Goal: Task Accomplishment & Management: Use online tool/utility

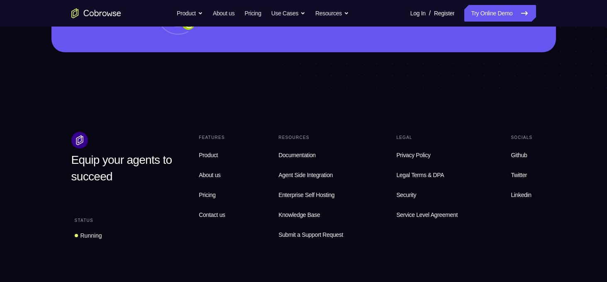
scroll to position [2603, 0]
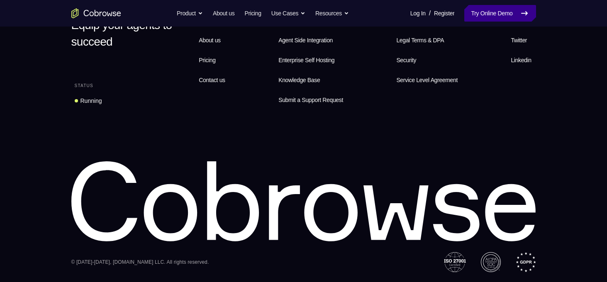
click at [472, 15] on link "Try Online Demo" at bounding box center [499, 13] width 71 height 17
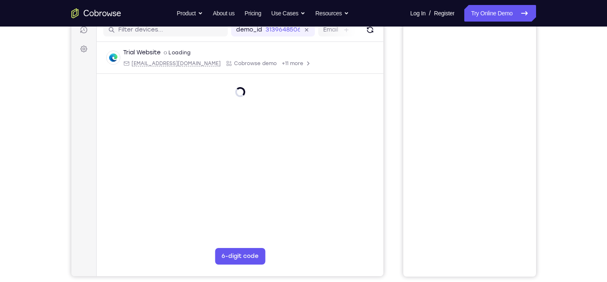
scroll to position [94, 0]
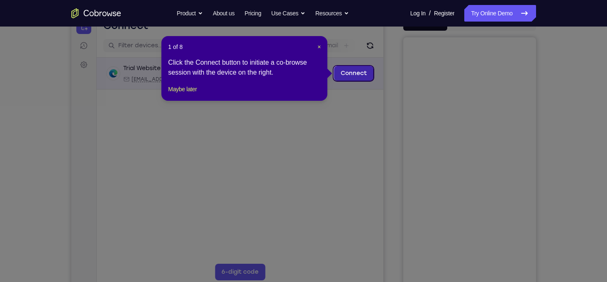
click at [365, 74] on link "Connect" at bounding box center [353, 73] width 39 height 15
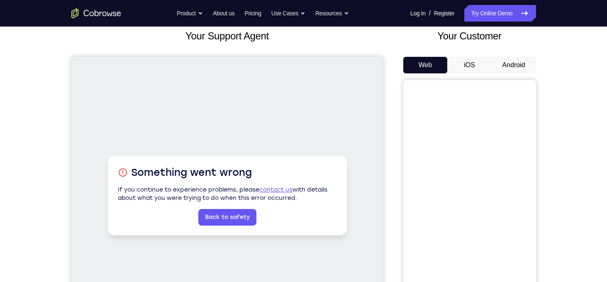
scroll to position [51, 0]
click at [509, 63] on button "Android" at bounding box center [514, 65] width 44 height 17
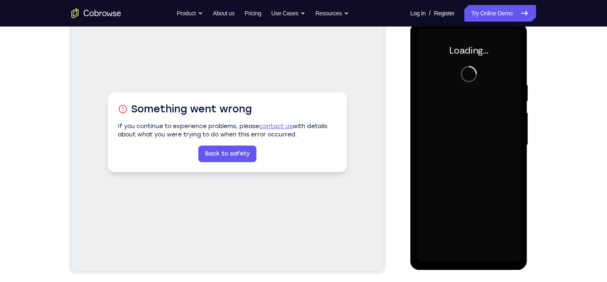
scroll to position [0, 0]
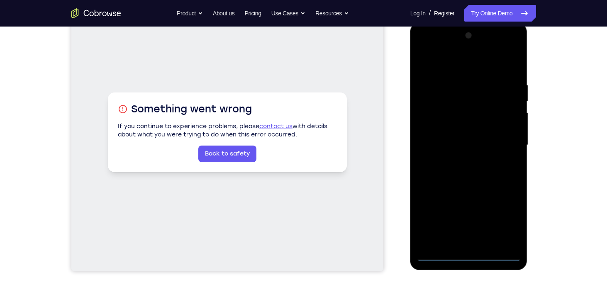
click at [464, 254] on div at bounding box center [469, 145] width 105 height 232
click at [504, 222] on div at bounding box center [469, 145] width 105 height 232
click at [515, 49] on div at bounding box center [469, 145] width 105 height 232
drag, startPoint x: 459, startPoint y: 131, endPoint x: 430, endPoint y: 69, distance: 68.0
click at [430, 69] on div at bounding box center [469, 145] width 105 height 232
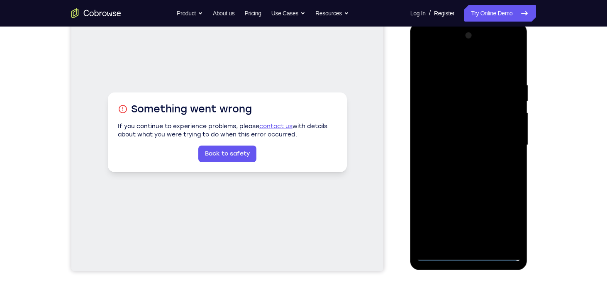
click at [430, 69] on div at bounding box center [469, 145] width 105 height 232
click at [505, 137] on div at bounding box center [469, 145] width 105 height 232
click at [460, 162] on div at bounding box center [469, 145] width 105 height 232
click at [419, 48] on div at bounding box center [469, 145] width 105 height 232
click at [455, 119] on div at bounding box center [469, 145] width 105 height 232
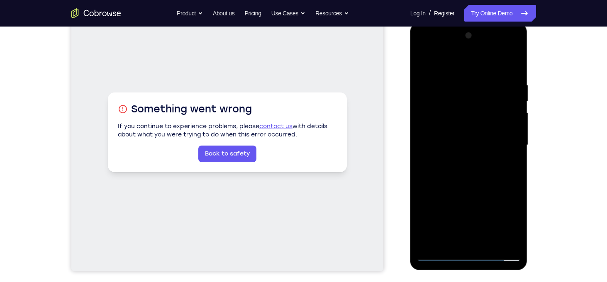
click at [420, 44] on div at bounding box center [469, 145] width 105 height 232
click at [459, 114] on div at bounding box center [469, 145] width 105 height 232
click at [468, 143] on div at bounding box center [469, 145] width 105 height 232
click at [474, 151] on div at bounding box center [469, 145] width 105 height 232
click at [482, 164] on div at bounding box center [469, 145] width 105 height 232
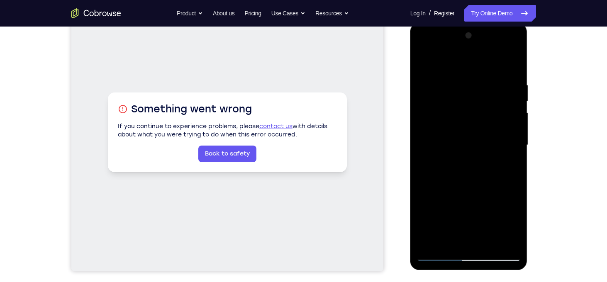
click at [512, 101] on div at bounding box center [469, 145] width 105 height 232
click at [469, 132] on div at bounding box center [469, 145] width 105 height 232
click at [458, 164] on div at bounding box center [469, 145] width 105 height 232
click at [467, 149] on div at bounding box center [469, 145] width 105 height 232
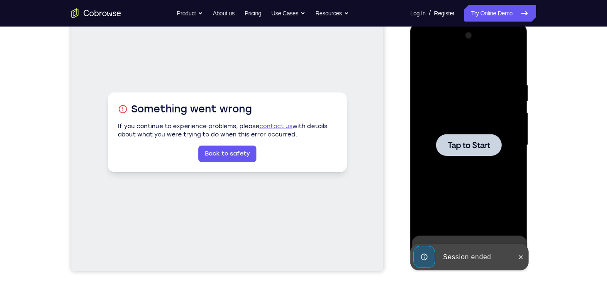
click at [467, 149] on span "Tap to Start" at bounding box center [469, 145] width 42 height 8
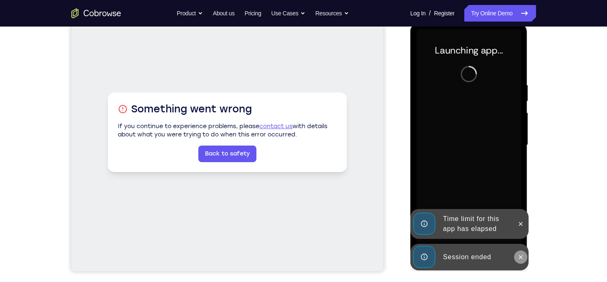
click at [522, 259] on icon at bounding box center [521, 257] width 4 height 4
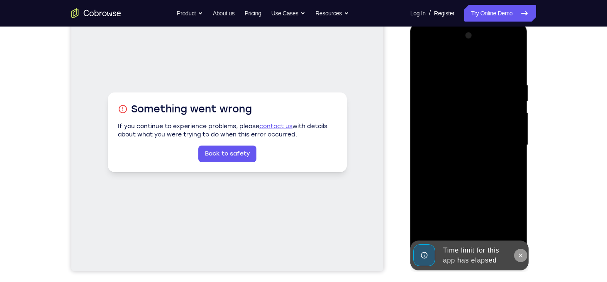
click at [522, 259] on icon at bounding box center [521, 255] width 7 height 7
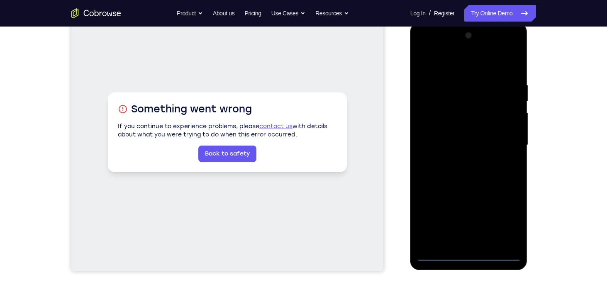
scroll to position [21, 0]
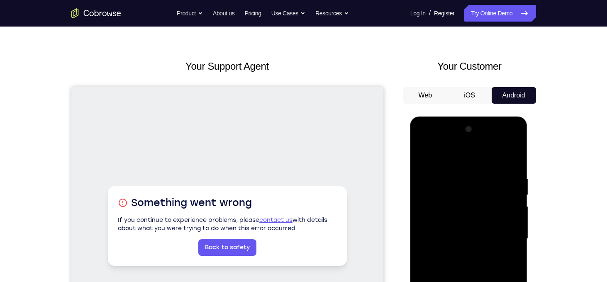
click at [510, 91] on button "Android" at bounding box center [514, 95] width 44 height 17
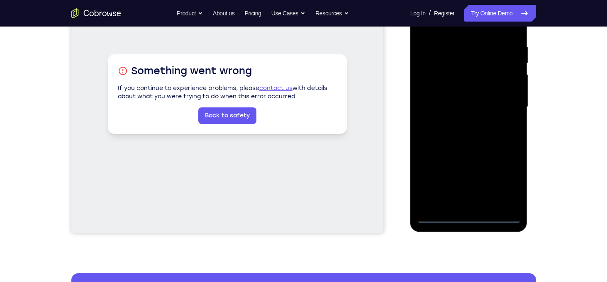
scroll to position [157, 0]
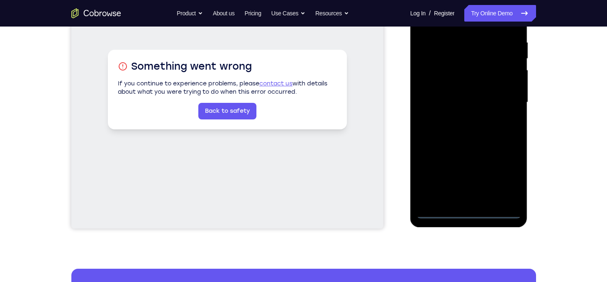
click at [470, 211] on div at bounding box center [469, 102] width 105 height 232
click at [505, 178] on div at bounding box center [469, 102] width 105 height 232
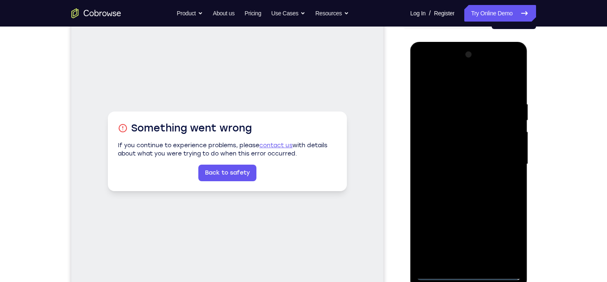
scroll to position [101, 0]
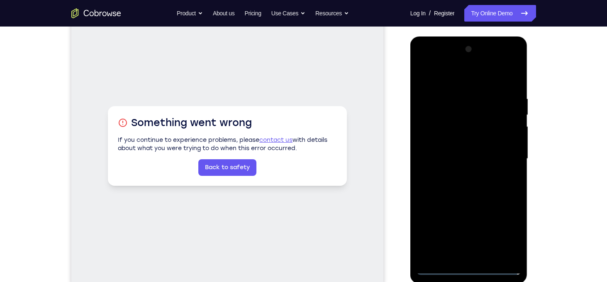
click at [457, 78] on div at bounding box center [469, 159] width 105 height 232
click at [434, 133] on div at bounding box center [469, 159] width 105 height 232
click at [461, 164] on div at bounding box center [469, 159] width 105 height 232
click at [500, 241] on div at bounding box center [469, 159] width 105 height 232
click at [427, 227] on div at bounding box center [469, 159] width 105 height 232
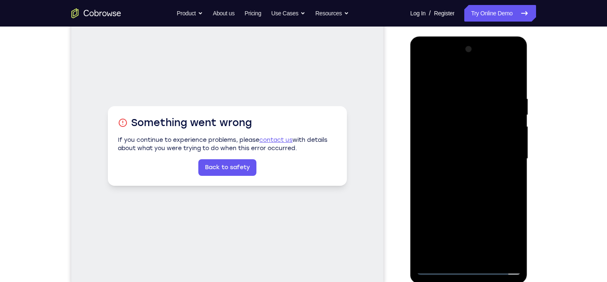
click at [477, 225] on div at bounding box center [469, 159] width 105 height 232
click at [498, 236] on div at bounding box center [469, 159] width 105 height 232
click at [503, 210] on div at bounding box center [469, 159] width 105 height 232
click at [482, 209] on div at bounding box center [469, 159] width 105 height 232
click at [450, 225] on div at bounding box center [469, 159] width 105 height 232
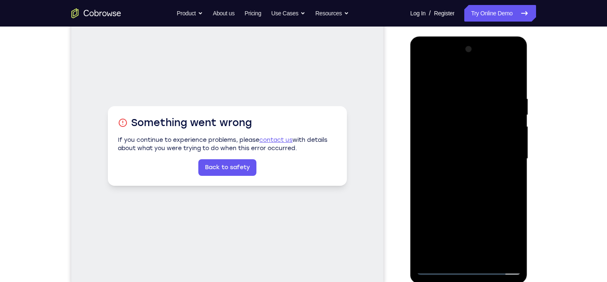
click at [466, 248] on div at bounding box center [469, 159] width 105 height 232
click at [498, 239] on div at bounding box center [469, 159] width 105 height 232
click at [505, 208] on div at bounding box center [469, 159] width 105 height 232
click at [481, 222] on div at bounding box center [469, 159] width 105 height 232
click at [503, 239] on div at bounding box center [469, 159] width 105 height 232
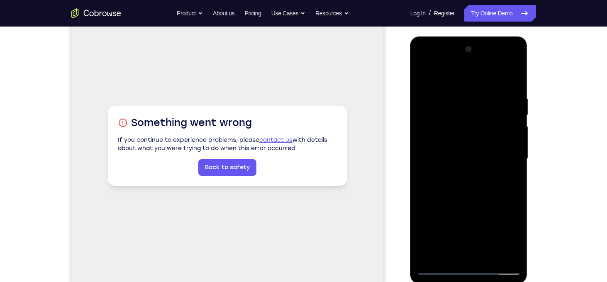
click at [515, 239] on div at bounding box center [469, 159] width 105 height 232
click at [428, 223] on div at bounding box center [469, 159] width 105 height 232
click at [498, 239] on div at bounding box center [469, 159] width 105 height 232
click at [444, 208] on div at bounding box center [469, 159] width 105 height 232
click at [449, 224] on div at bounding box center [469, 159] width 105 height 232
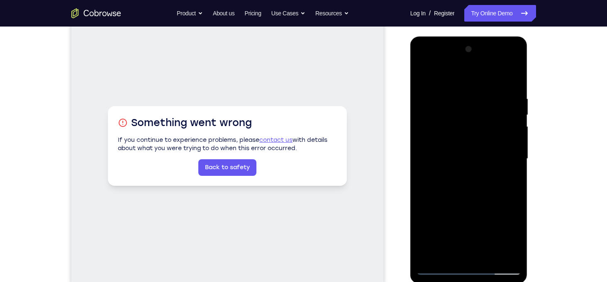
click at [474, 252] on div at bounding box center [469, 159] width 105 height 232
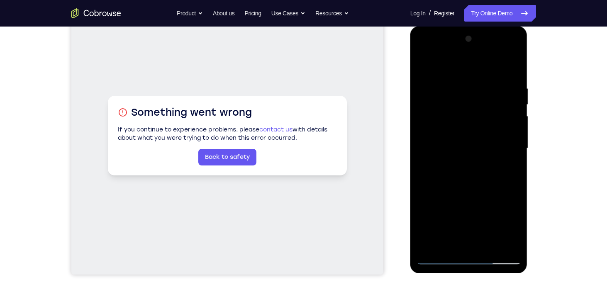
scroll to position [112, 0]
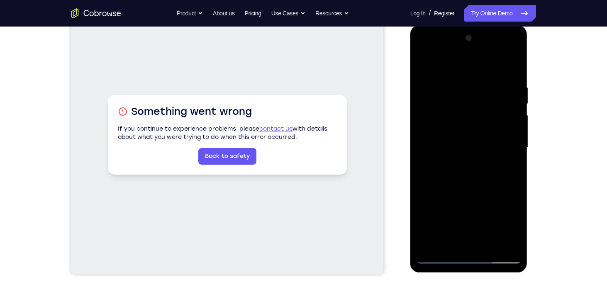
click at [460, 143] on div at bounding box center [469, 148] width 105 height 232
click at [497, 227] on div at bounding box center [469, 148] width 105 height 232
click at [443, 197] on div at bounding box center [469, 148] width 105 height 232
click at [502, 227] on div at bounding box center [469, 148] width 105 height 232
click at [503, 200] on div at bounding box center [469, 148] width 105 height 232
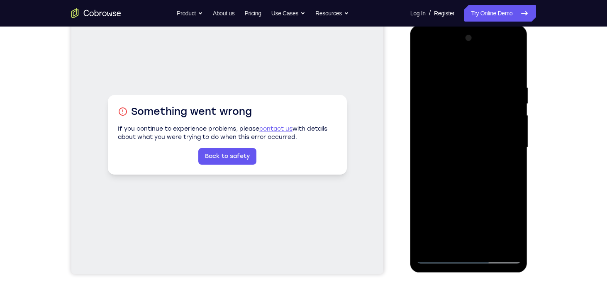
click at [498, 227] on div at bounding box center [469, 148] width 105 height 232
click at [444, 199] on div at bounding box center [469, 148] width 105 height 232
click at [499, 227] on div at bounding box center [469, 148] width 105 height 232
click at [505, 198] on div at bounding box center [469, 148] width 105 height 232
click at [432, 184] on div at bounding box center [469, 148] width 105 height 232
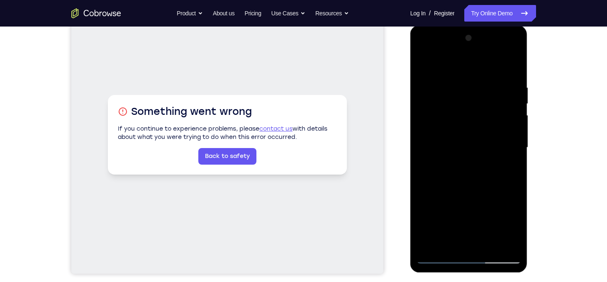
click at [513, 183] on div at bounding box center [469, 148] width 105 height 232
click at [454, 186] on div at bounding box center [469, 148] width 105 height 232
click at [474, 156] on div at bounding box center [469, 148] width 105 height 232
click at [472, 171] on div at bounding box center [469, 148] width 105 height 232
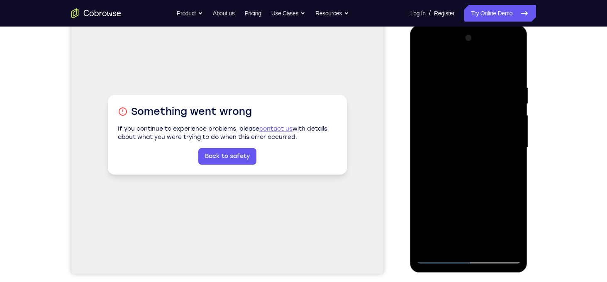
click at [512, 227] on div at bounding box center [469, 148] width 105 height 232
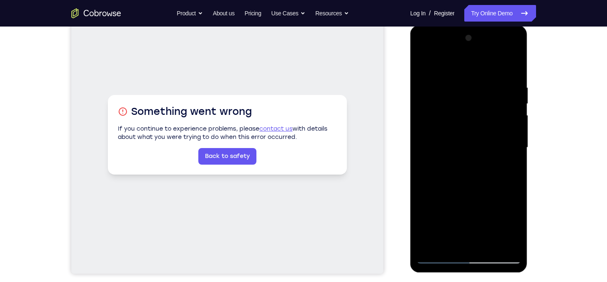
click at [512, 227] on div at bounding box center [469, 148] width 105 height 232
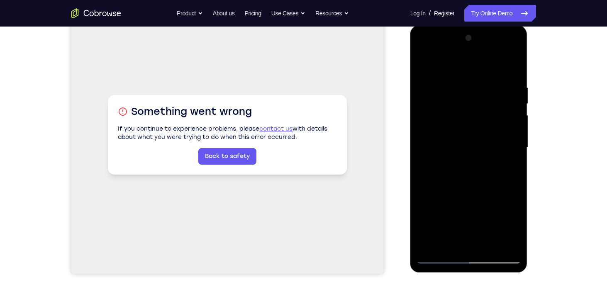
click at [512, 227] on div at bounding box center [469, 148] width 105 height 232
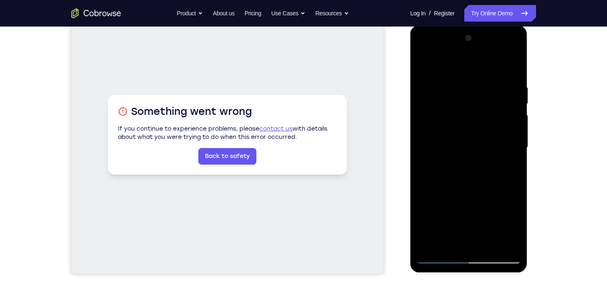
click at [512, 227] on div at bounding box center [469, 148] width 105 height 232
click at [510, 138] on div at bounding box center [469, 148] width 105 height 232
click at [498, 225] on div at bounding box center [469, 148] width 105 height 232
click at [443, 198] on div at bounding box center [469, 148] width 105 height 232
click at [499, 228] on div at bounding box center [469, 148] width 105 height 232
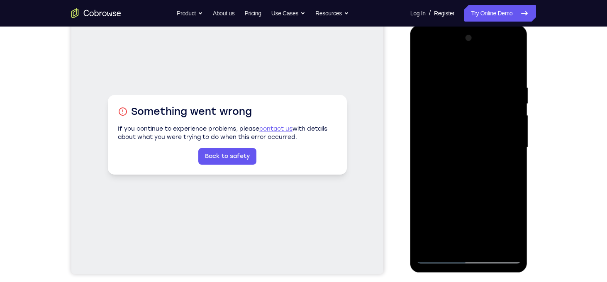
click at [504, 200] on div at bounding box center [469, 148] width 105 height 232
click at [477, 246] on div at bounding box center [469, 148] width 105 height 232
click at [498, 228] on div at bounding box center [469, 148] width 105 height 232
click at [443, 195] on div at bounding box center [469, 148] width 105 height 232
click at [500, 228] on div at bounding box center [469, 148] width 105 height 232
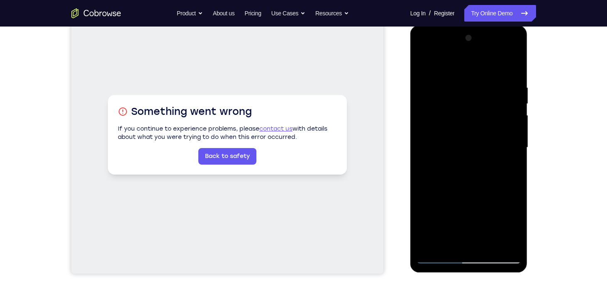
click at [503, 198] on div at bounding box center [469, 148] width 105 height 232
click at [435, 183] on div at bounding box center [469, 148] width 105 height 232
click at [433, 179] on div at bounding box center [469, 148] width 105 height 232
click at [514, 226] on div at bounding box center [469, 148] width 105 height 232
click at [515, 185] on div at bounding box center [469, 148] width 105 height 232
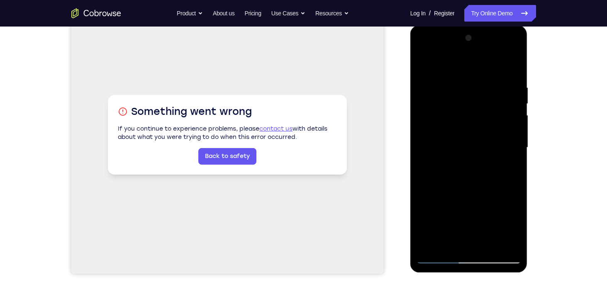
click at [515, 185] on div at bounding box center [469, 148] width 105 height 232
click at [453, 184] on div at bounding box center [469, 148] width 105 height 232
click at [493, 159] on div at bounding box center [469, 148] width 105 height 232
click at [479, 186] on div at bounding box center [469, 148] width 105 height 232
click at [474, 168] on div at bounding box center [469, 148] width 105 height 232
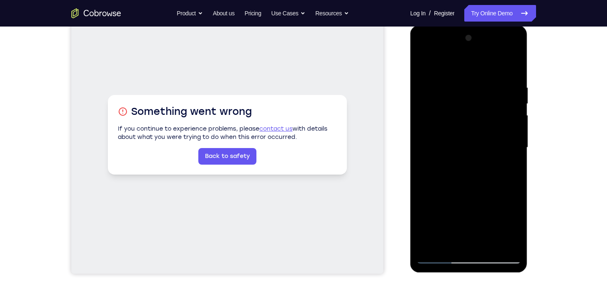
click at [438, 143] on div at bounding box center [469, 148] width 105 height 232
click at [465, 172] on div at bounding box center [469, 148] width 105 height 232
click at [470, 142] on div at bounding box center [469, 148] width 105 height 232
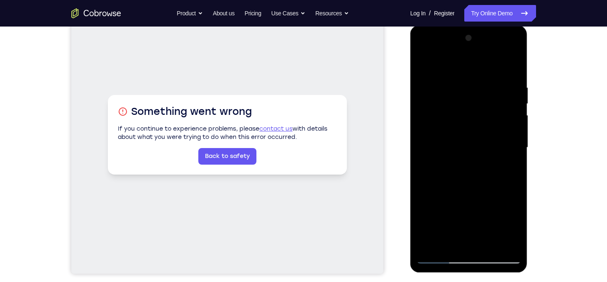
click at [514, 227] on div at bounding box center [469, 148] width 105 height 232
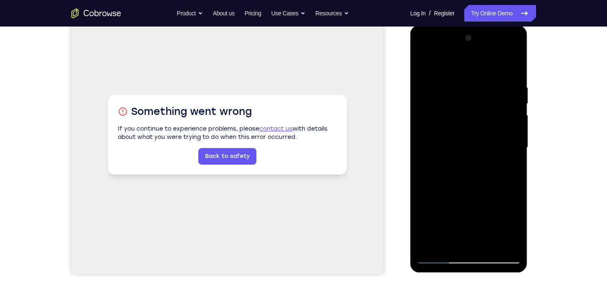
click at [514, 227] on div at bounding box center [469, 148] width 105 height 232
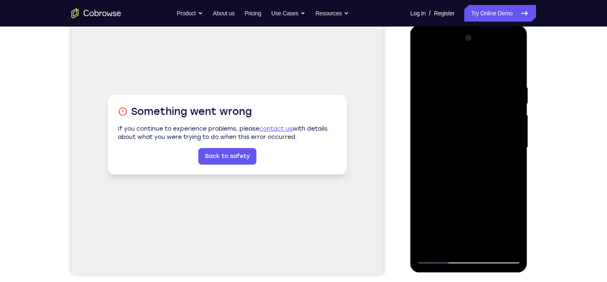
click at [514, 227] on div at bounding box center [469, 148] width 105 height 232
click at [442, 200] on div at bounding box center [469, 148] width 105 height 232
click at [498, 228] on div at bounding box center [469, 148] width 105 height 232
click at [504, 199] on div at bounding box center [469, 148] width 105 height 232
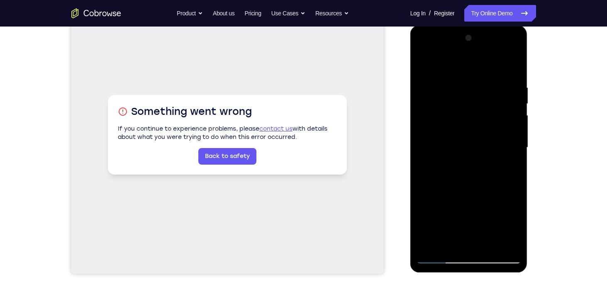
click at [501, 228] on div at bounding box center [469, 148] width 105 height 232
click at [444, 198] on div at bounding box center [469, 148] width 105 height 232
click at [498, 228] on div at bounding box center [469, 148] width 105 height 232
click at [505, 199] on div at bounding box center [469, 148] width 105 height 232
click at [432, 185] on div at bounding box center [469, 148] width 105 height 232
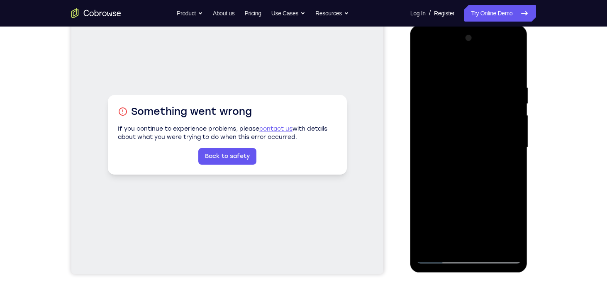
click at [516, 184] on div at bounding box center [469, 148] width 105 height 232
click at [454, 186] on div at bounding box center [469, 148] width 105 height 232
click at [477, 159] on div at bounding box center [469, 148] width 105 height 232
click at [473, 186] on div at bounding box center [469, 148] width 105 height 232
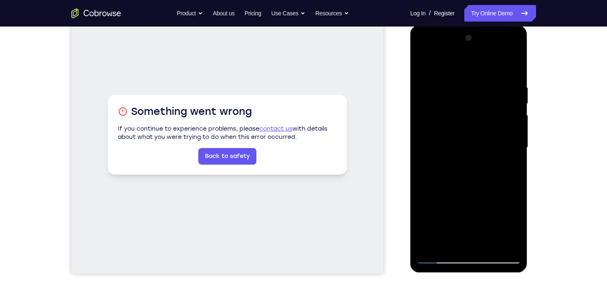
click at [480, 164] on div at bounding box center [469, 148] width 105 height 232
click at [477, 171] on div at bounding box center [469, 148] width 105 height 232
click at [472, 143] on div at bounding box center [469, 148] width 105 height 232
click at [477, 157] on div at bounding box center [469, 148] width 105 height 232
click at [474, 186] on div at bounding box center [469, 148] width 105 height 232
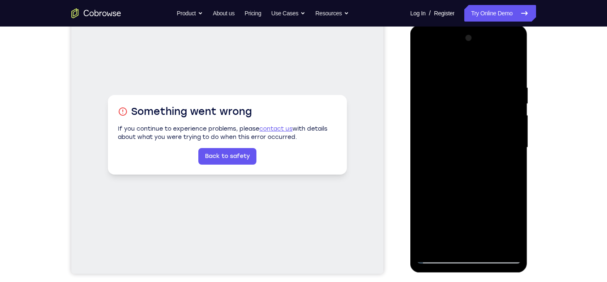
click at [481, 170] on div at bounding box center [469, 148] width 105 height 232
click at [470, 169] on div at bounding box center [469, 148] width 105 height 232
click at [516, 227] on div at bounding box center [469, 148] width 105 height 232
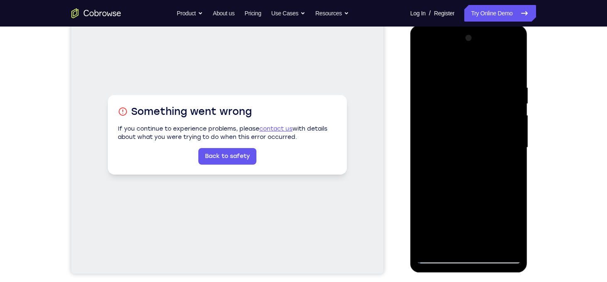
click at [516, 227] on div at bounding box center [469, 148] width 105 height 232
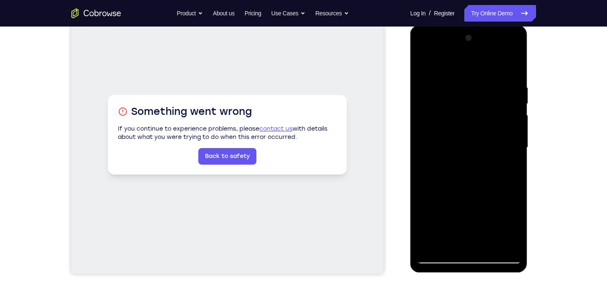
click at [516, 227] on div at bounding box center [469, 148] width 105 height 232
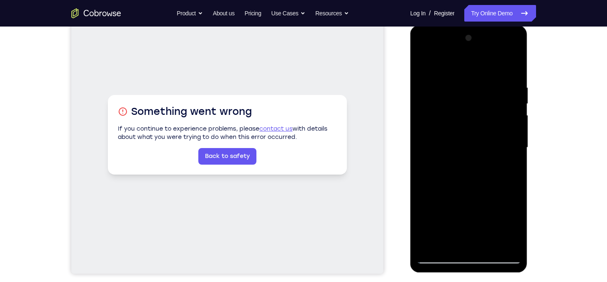
click at [516, 227] on div at bounding box center [469, 148] width 105 height 232
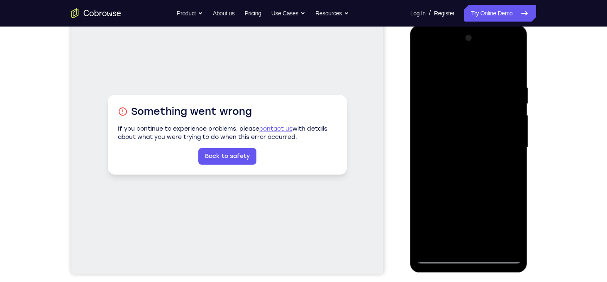
click at [516, 227] on div at bounding box center [469, 148] width 105 height 232
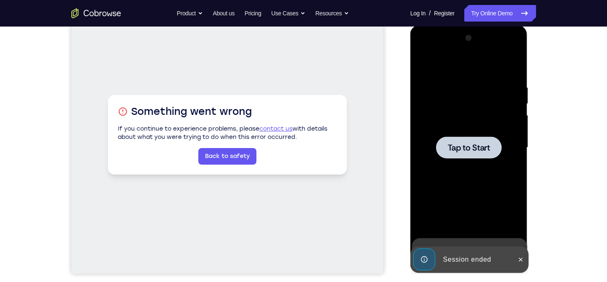
click at [476, 150] on span "Tap to Start" at bounding box center [469, 148] width 42 height 8
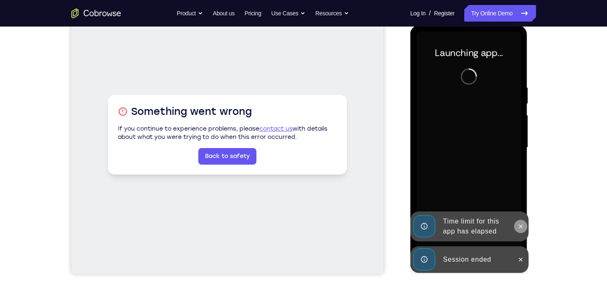
click at [522, 225] on icon at bounding box center [521, 227] width 4 height 4
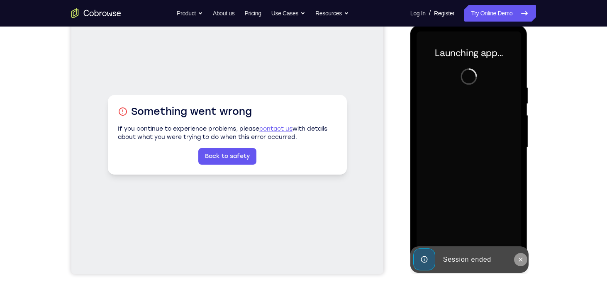
click at [524, 259] on icon at bounding box center [521, 259] width 7 height 7
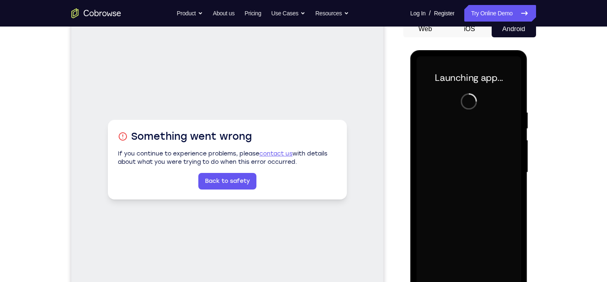
scroll to position [51, 0]
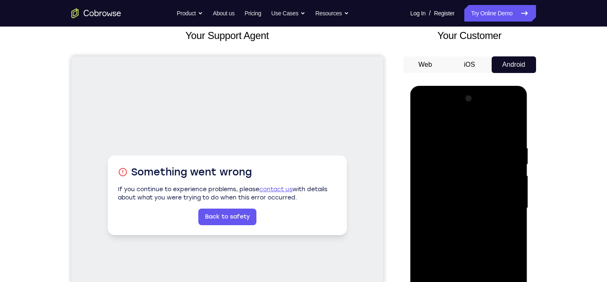
click at [519, 63] on button "Android" at bounding box center [514, 64] width 44 height 17
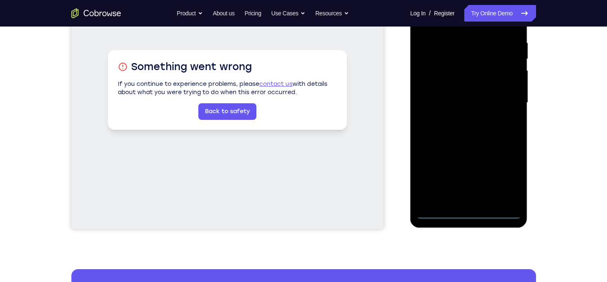
scroll to position [157, 0]
click at [470, 205] on div at bounding box center [469, 102] width 105 height 232
click at [470, 212] on div at bounding box center [469, 102] width 105 height 232
click at [508, 175] on div at bounding box center [469, 102] width 105 height 232
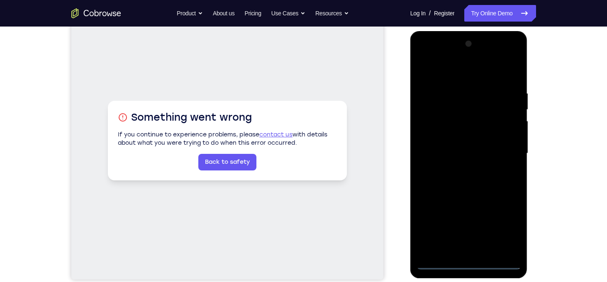
scroll to position [101, 0]
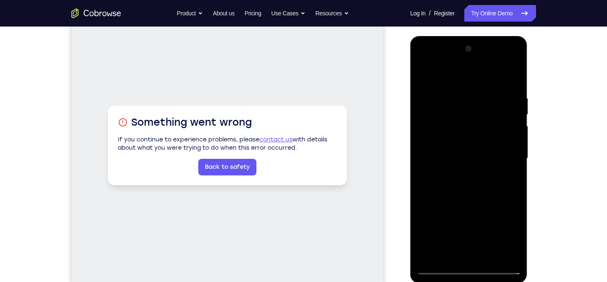
click at [438, 73] on div at bounding box center [469, 158] width 105 height 232
click at [482, 114] on div at bounding box center [469, 158] width 105 height 232
click at [464, 210] on div at bounding box center [469, 158] width 105 height 232
click at [442, 209] on div at bounding box center [469, 158] width 105 height 232
click at [497, 226] on div at bounding box center [469, 158] width 105 height 232
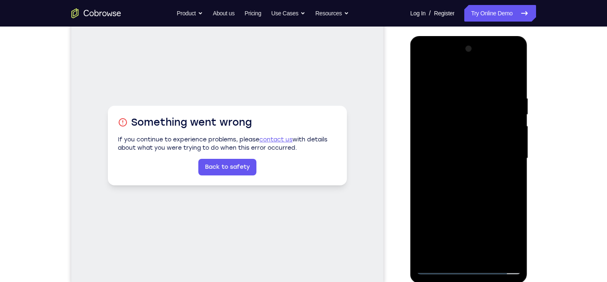
click at [477, 247] on div at bounding box center [469, 158] width 105 height 232
click at [462, 209] on div at bounding box center [469, 158] width 105 height 232
click at [504, 208] on div at bounding box center [469, 158] width 105 height 232
click at [450, 98] on div at bounding box center [469, 158] width 105 height 232
click at [450, 106] on div at bounding box center [469, 158] width 105 height 232
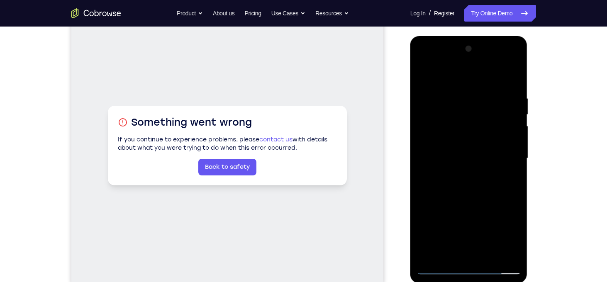
click at [465, 157] on div at bounding box center [469, 158] width 105 height 232
click at [513, 78] on div at bounding box center [469, 158] width 105 height 232
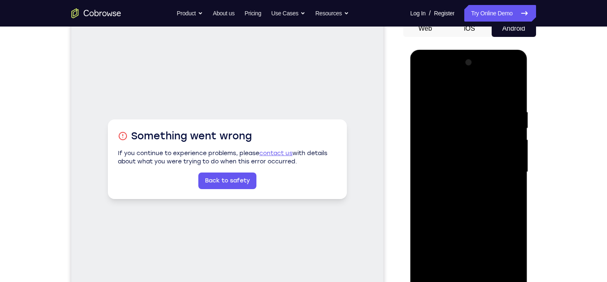
scroll to position [96, 0]
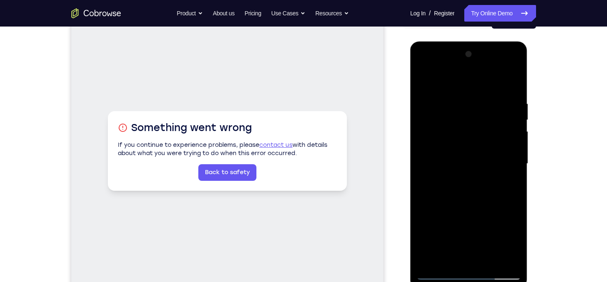
click at [434, 95] on div at bounding box center [469, 164] width 105 height 232
click at [492, 169] on div at bounding box center [469, 164] width 105 height 232
click at [467, 144] on div at bounding box center [469, 164] width 105 height 232
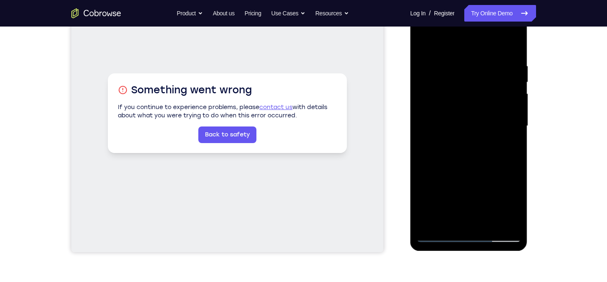
scroll to position [134, 0]
click at [507, 160] on div at bounding box center [469, 126] width 105 height 232
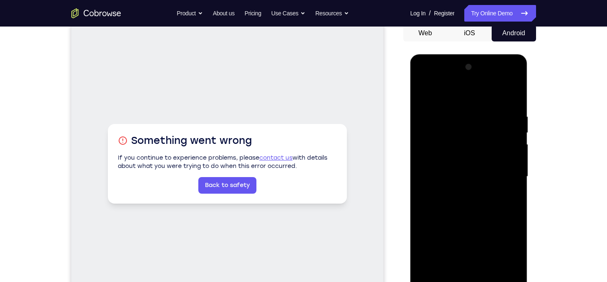
scroll to position [83, 0]
click at [427, 31] on button "Web" at bounding box center [425, 33] width 44 height 17
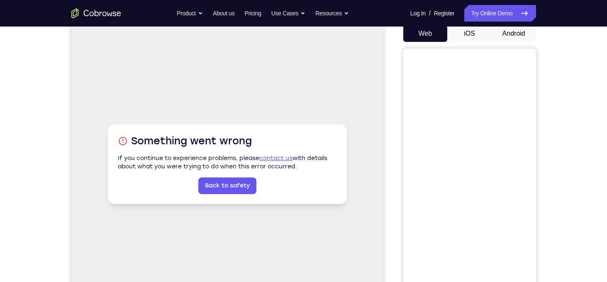
click at [509, 30] on button "Android" at bounding box center [514, 33] width 44 height 17
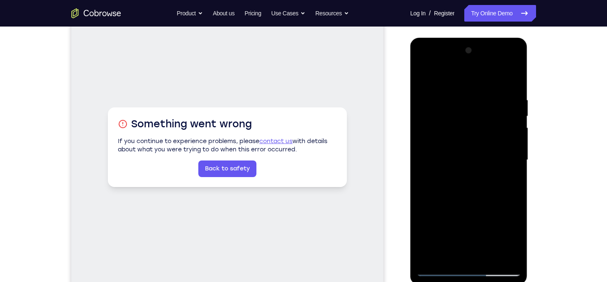
scroll to position [85, 0]
